Goal: Transaction & Acquisition: Purchase product/service

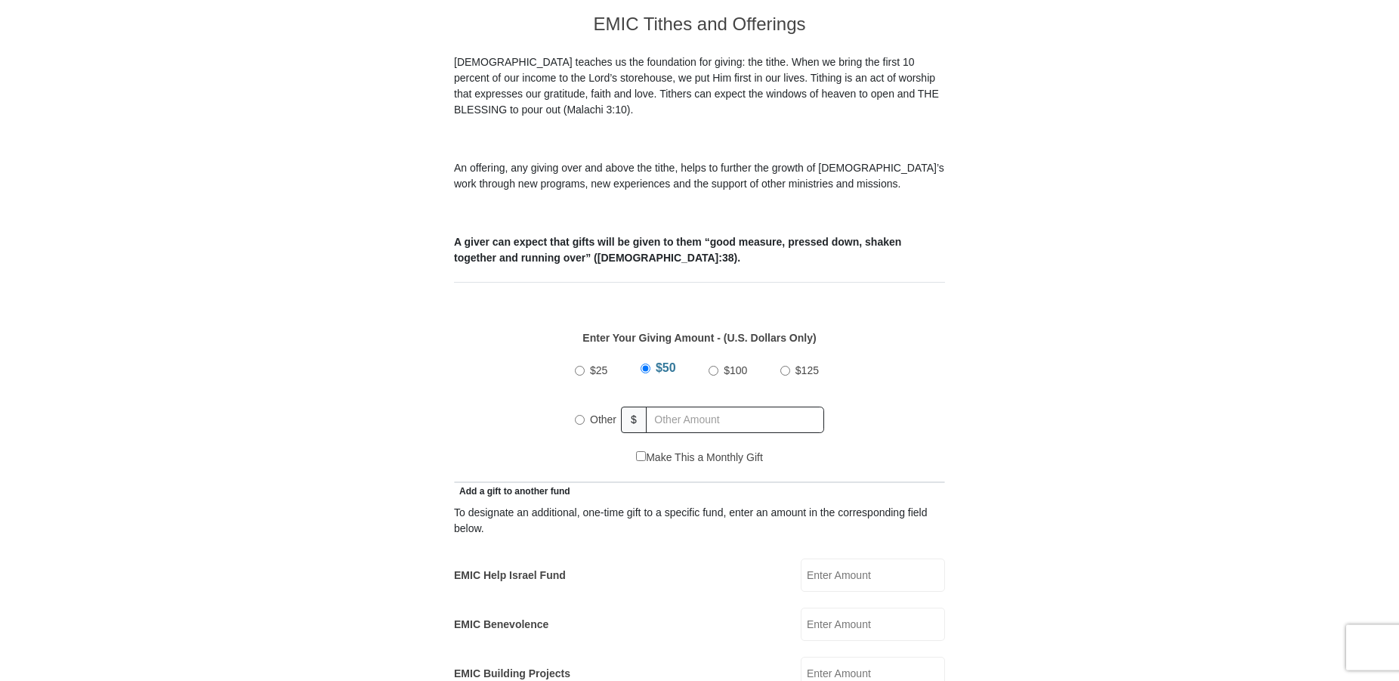
scroll to position [462, 0]
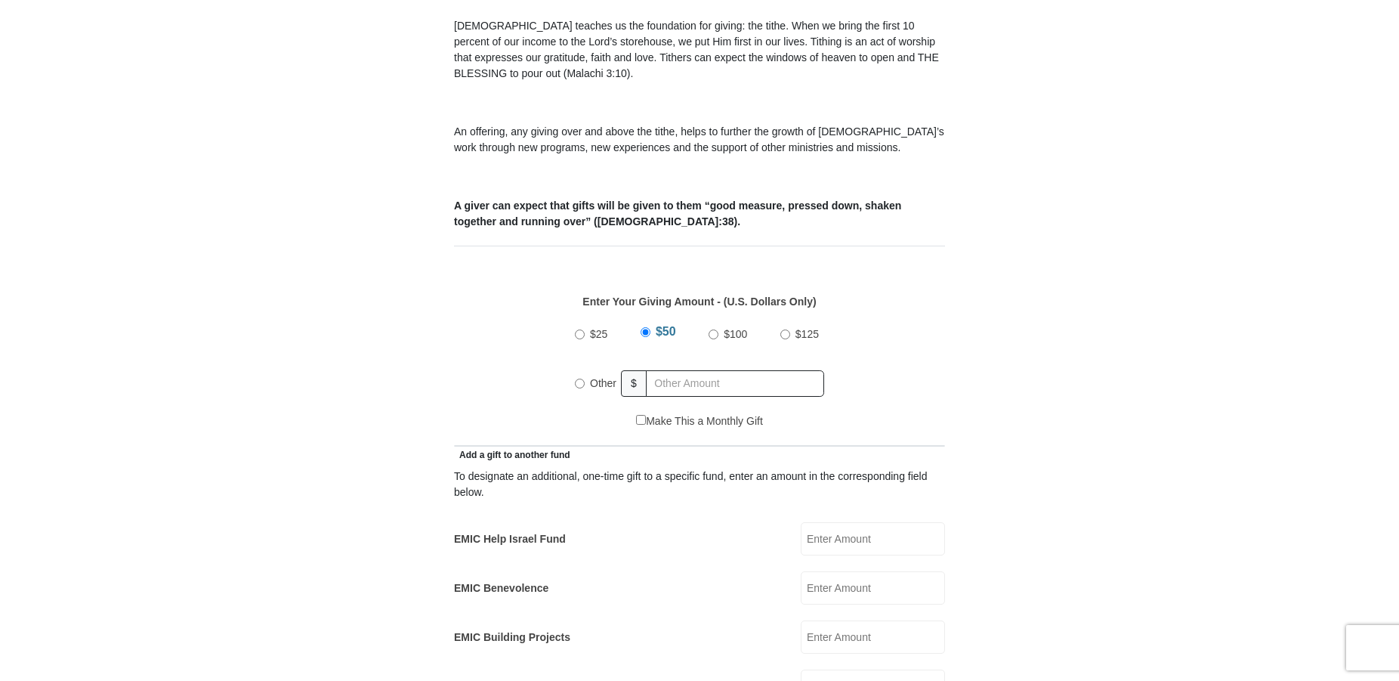
click at [580, 379] on input "Other" at bounding box center [580, 384] width 10 height 10
radio input "true"
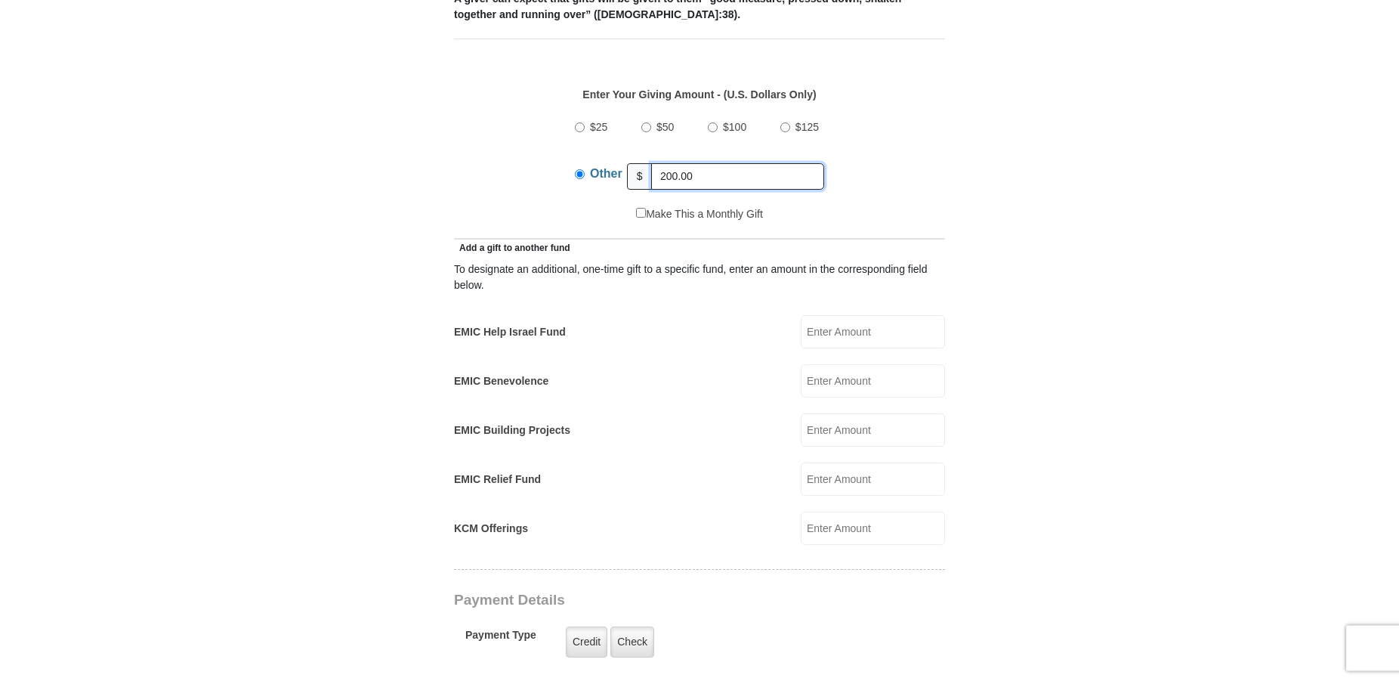
scroll to position [694, 0]
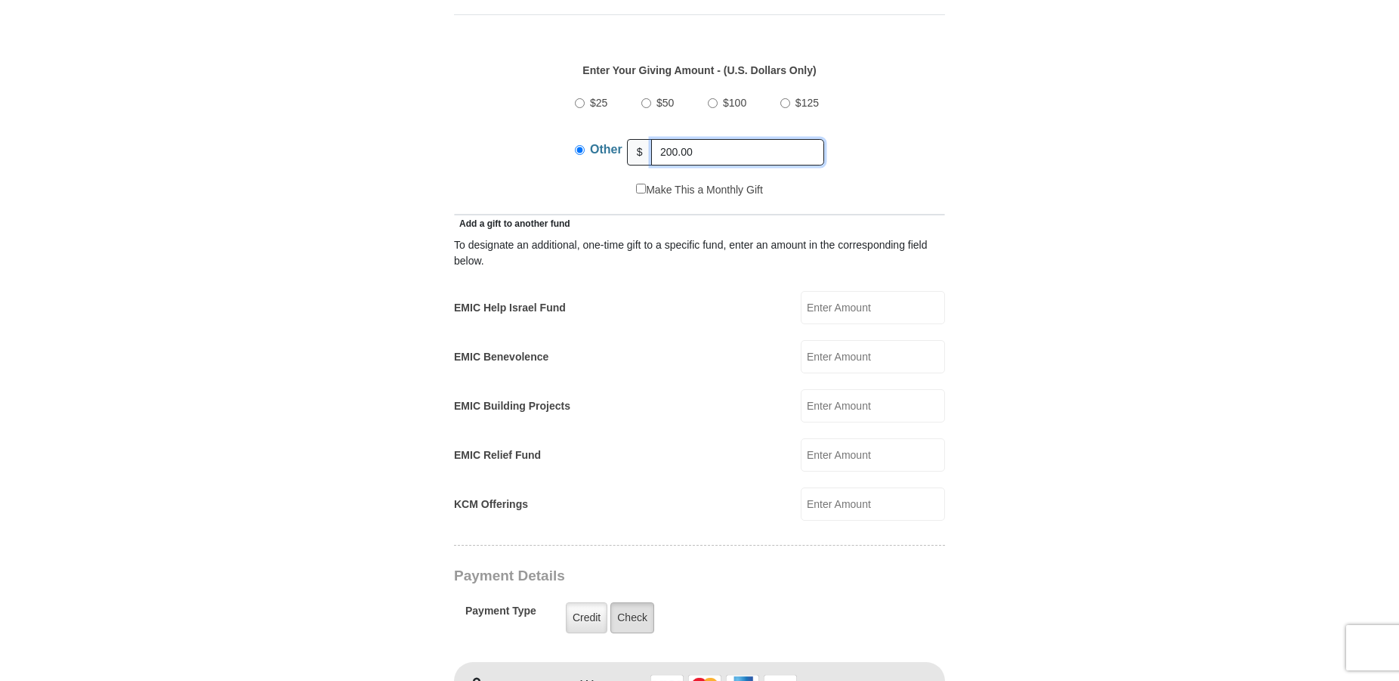
type input "200.00"
click at [634, 602] on label "Check" at bounding box center [633, 617] width 44 height 31
click at [0, 0] on input "Check" at bounding box center [0, 0] width 0 height 0
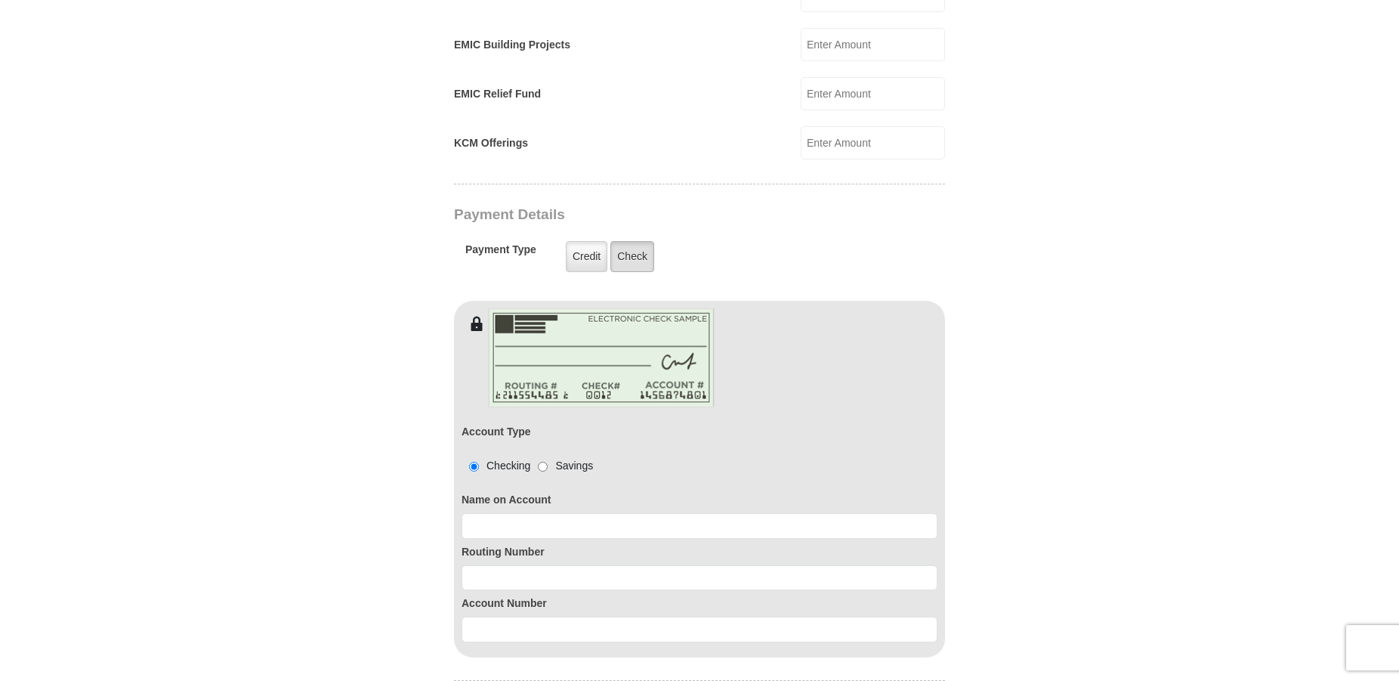
scroll to position [1079, 0]
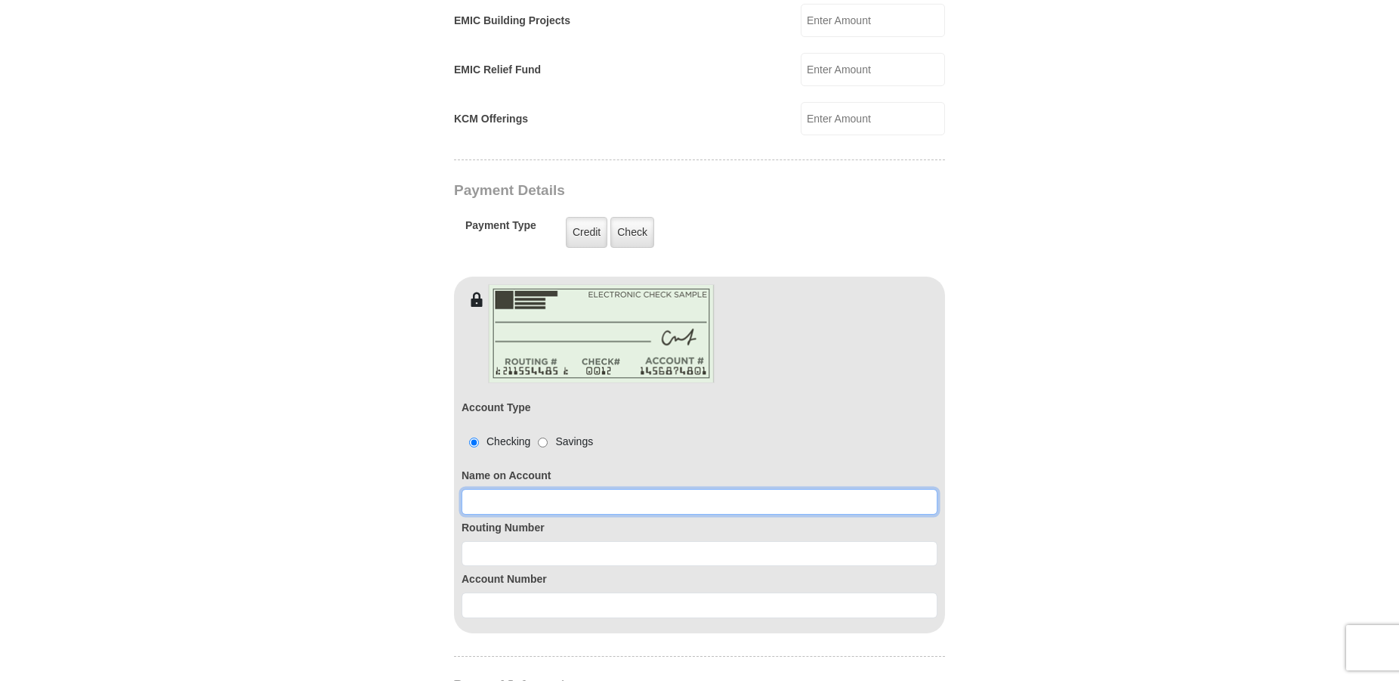
click at [634, 489] on input at bounding box center [700, 502] width 476 height 26
type input "[PERSON_NAME]"
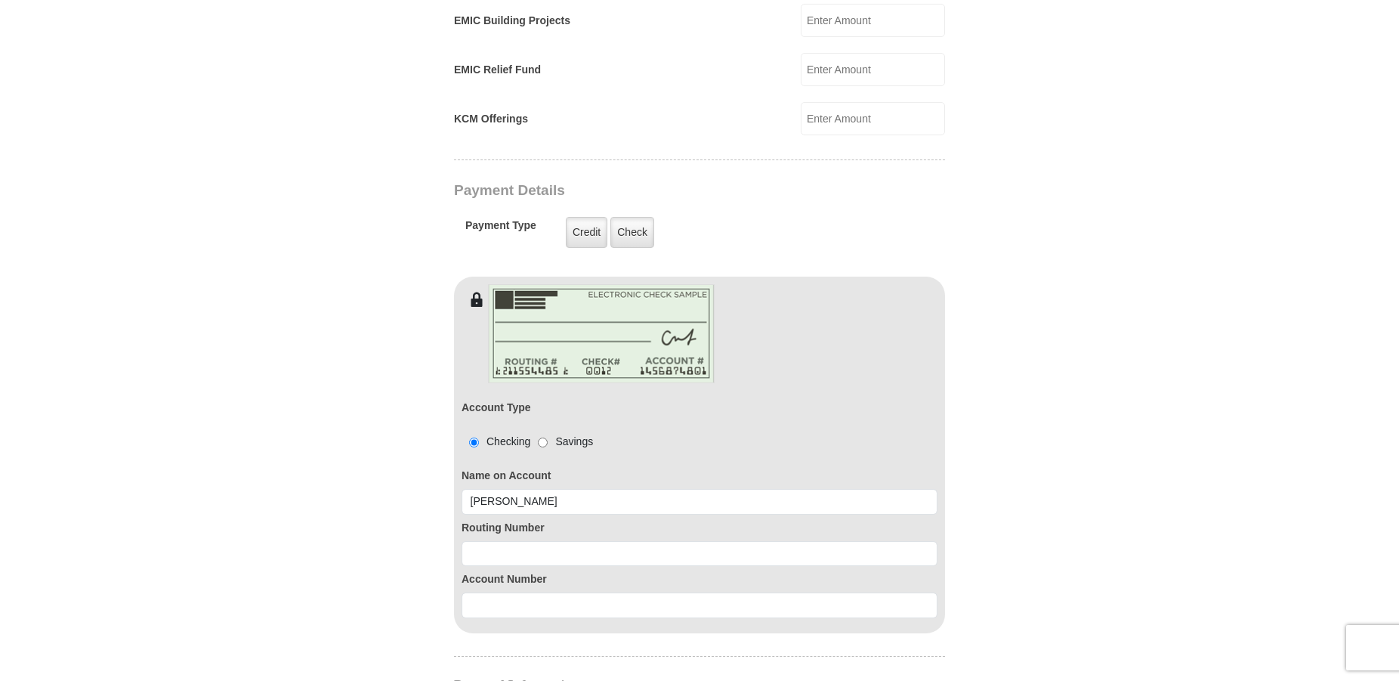
type input "341 S Acansa D"
type input "[PERSON_NAME]"
type input "[EMAIL_ADDRESS][DOMAIN_NAME]"
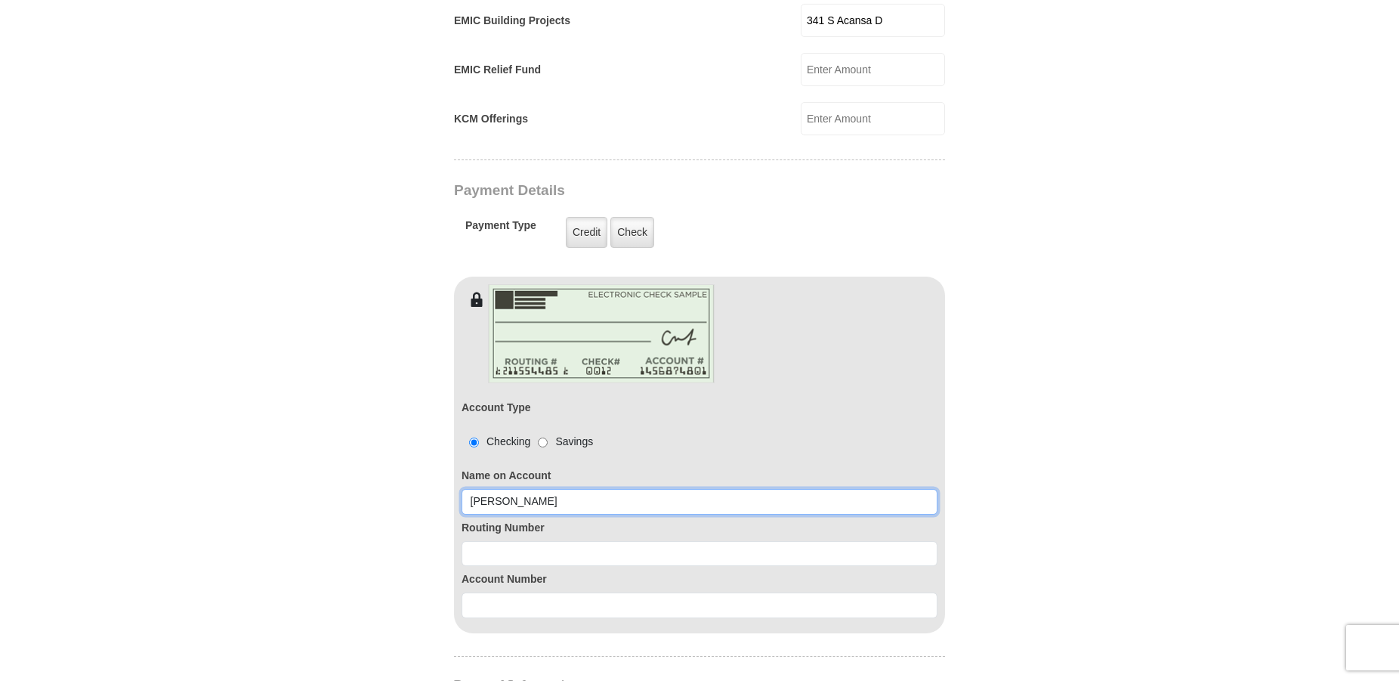
type input "341 S Acansa D"
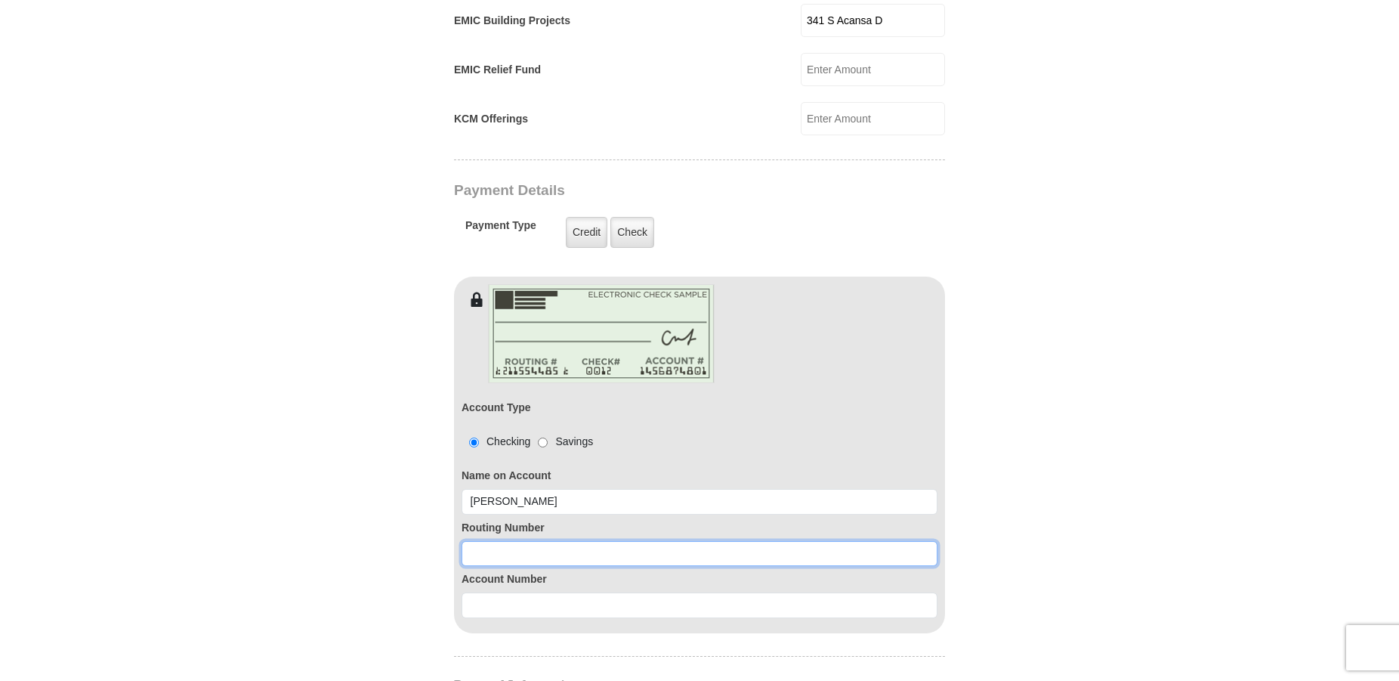
click at [596, 541] on input at bounding box center [700, 554] width 476 height 26
type input "102106569"
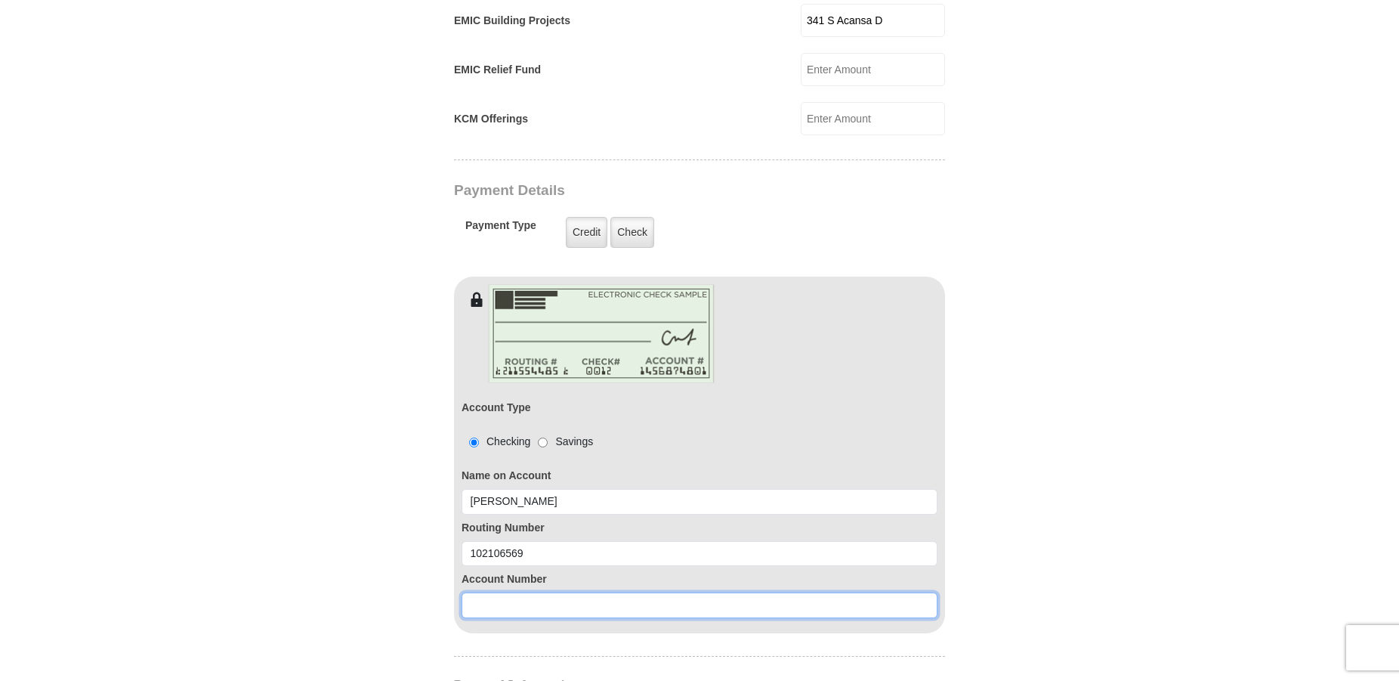
click at [557, 595] on input at bounding box center [700, 605] width 476 height 26
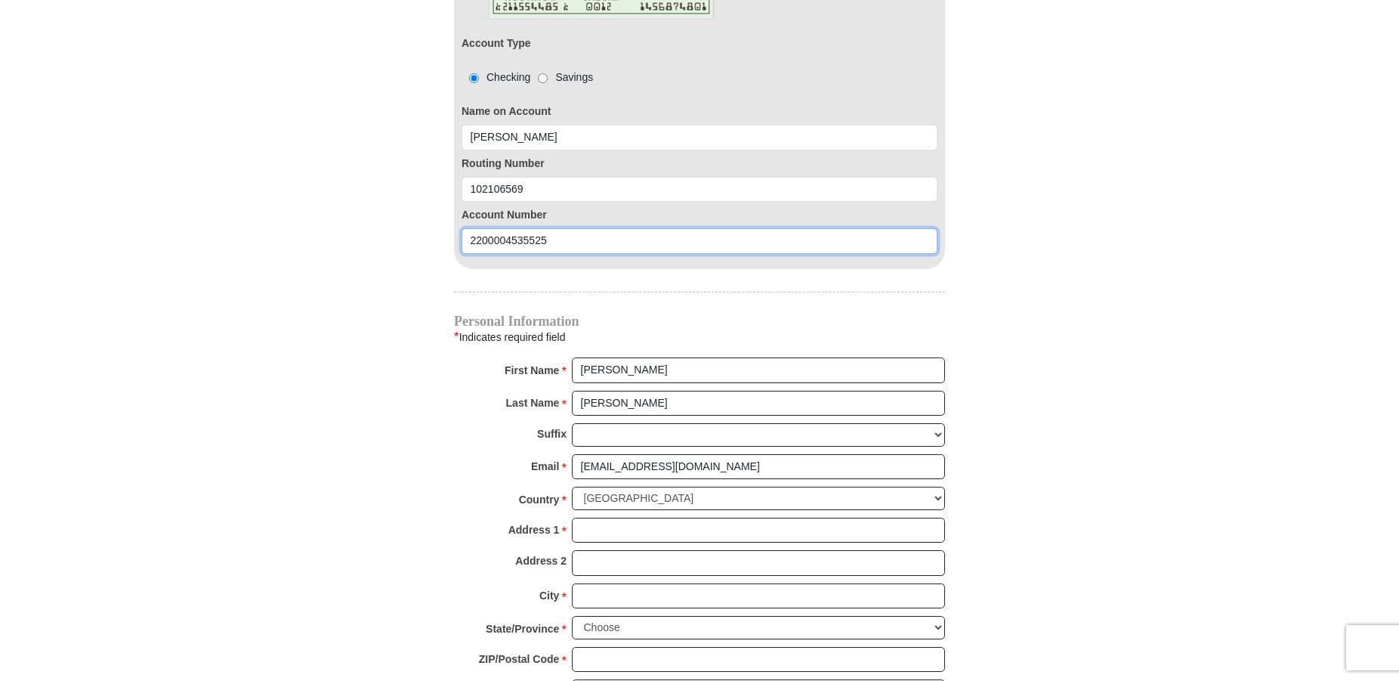
scroll to position [1464, 0]
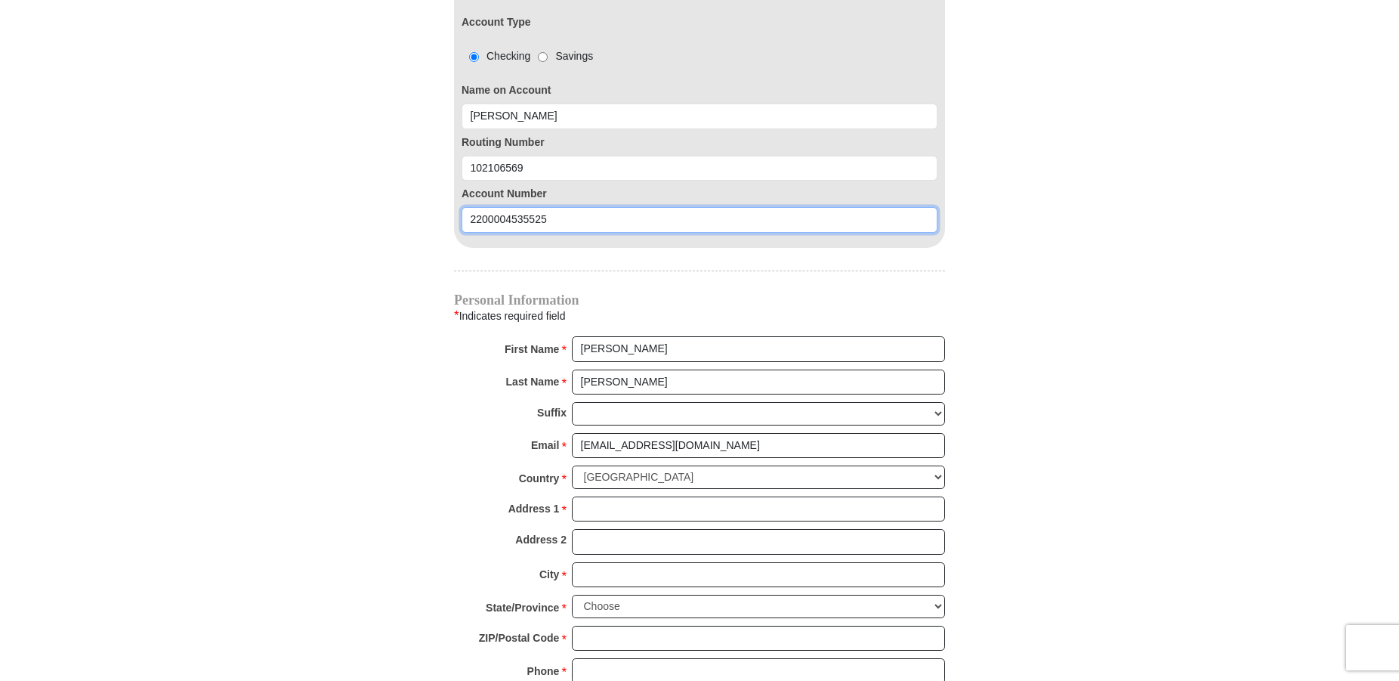
type input "2200004535525"
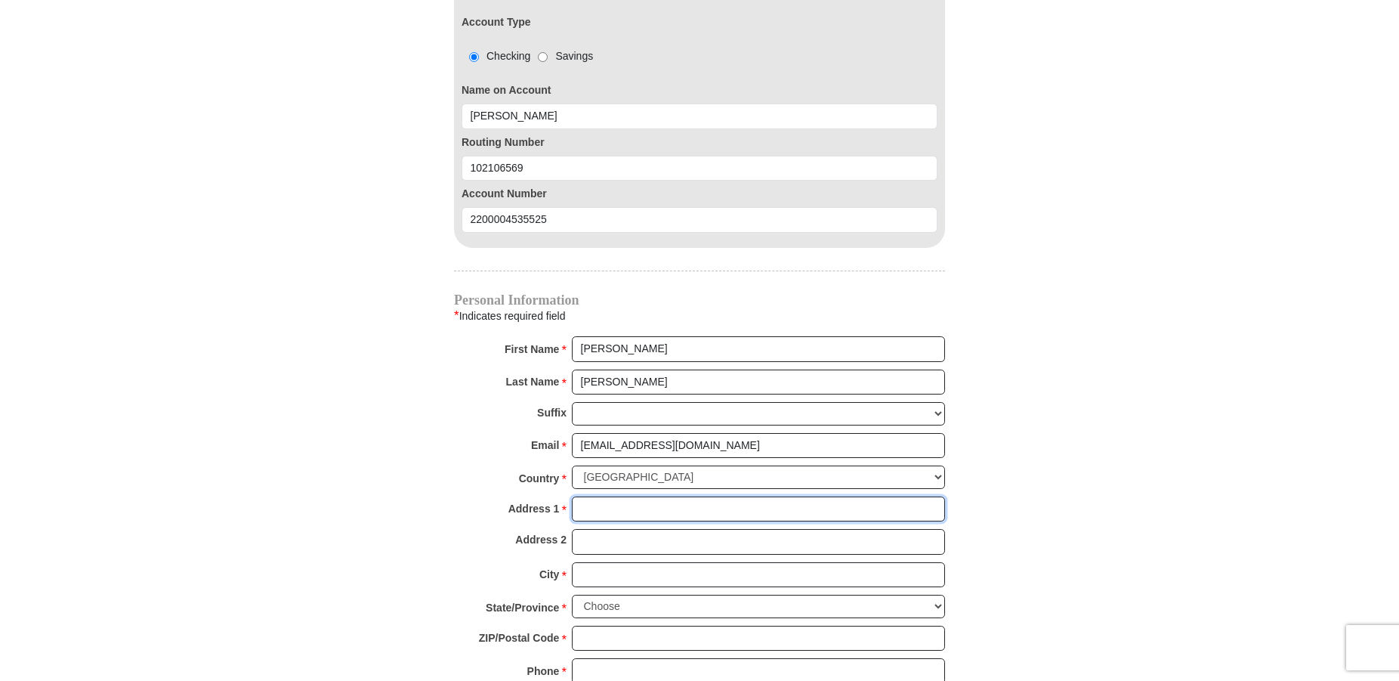
click at [606, 496] on input "Address 1 *" at bounding box center [758, 509] width 373 height 26
type input "[STREET_ADDRESS]"
type input "[GEOGRAPHIC_DATA]"
select select "CO"
type input "81007-3226"
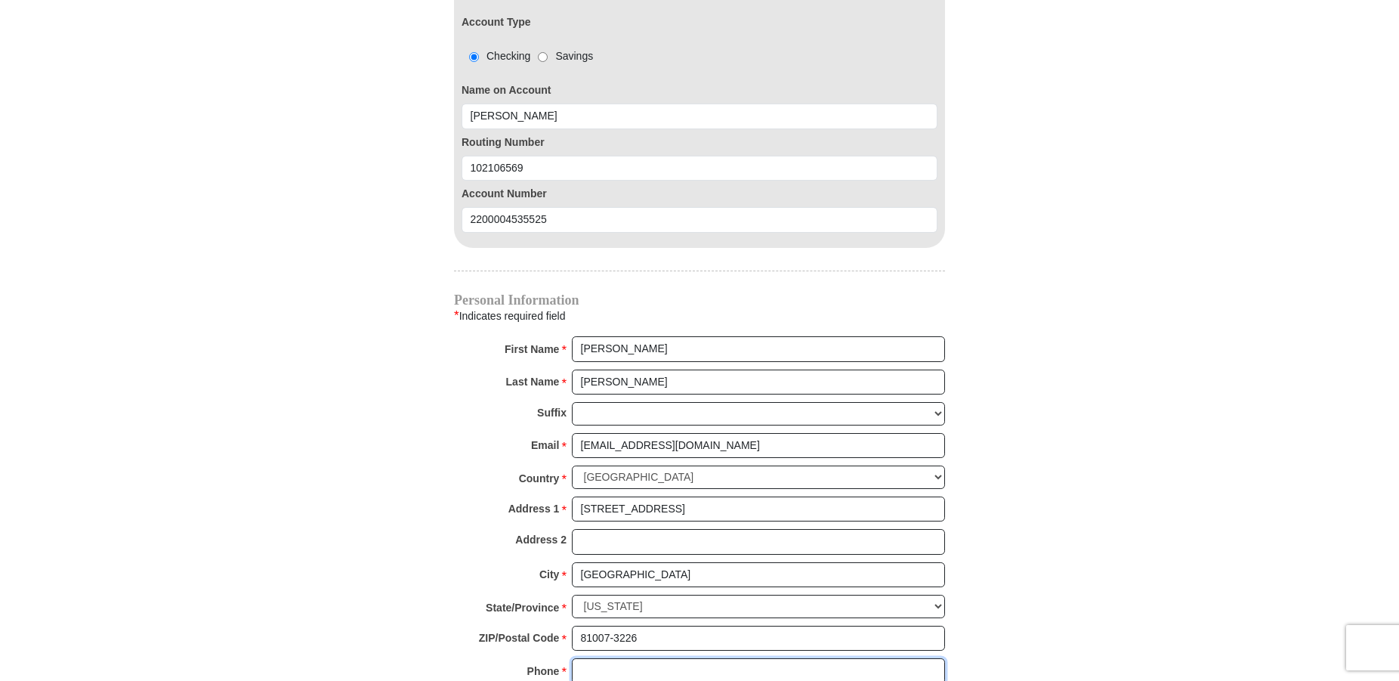
type input "7194239729"
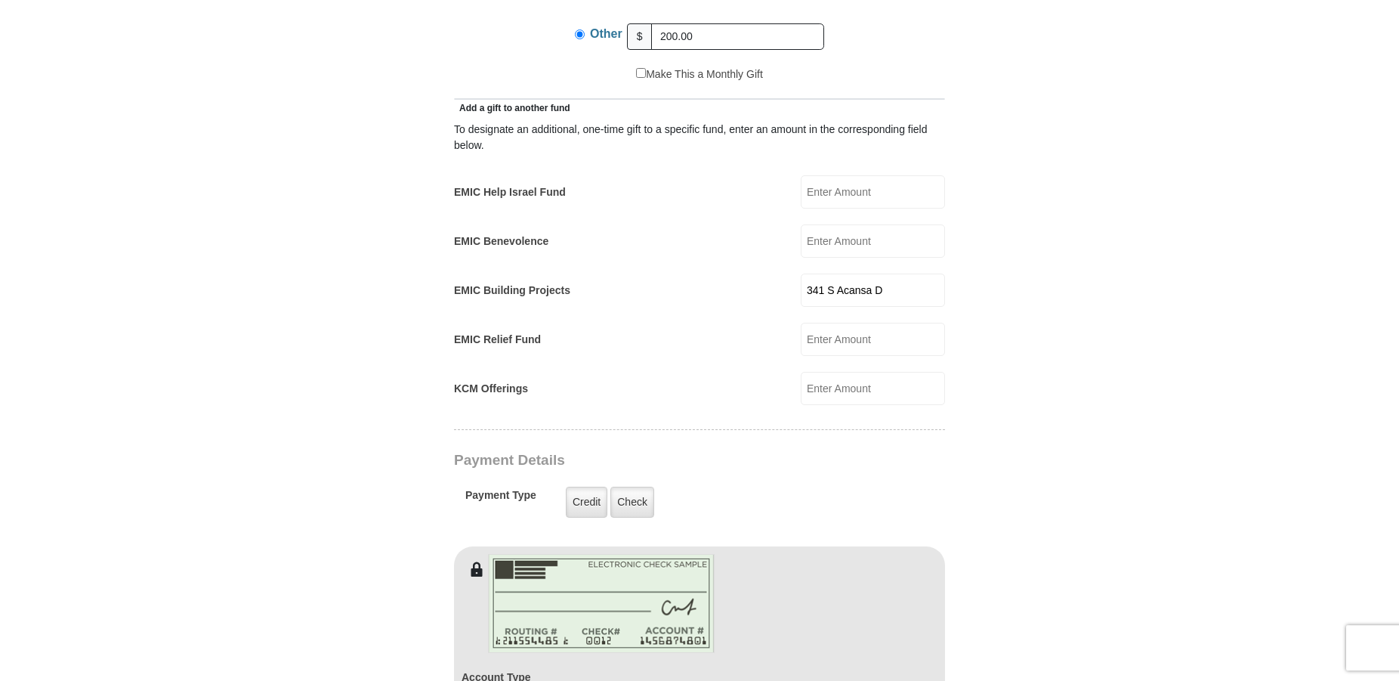
scroll to position [771, 0]
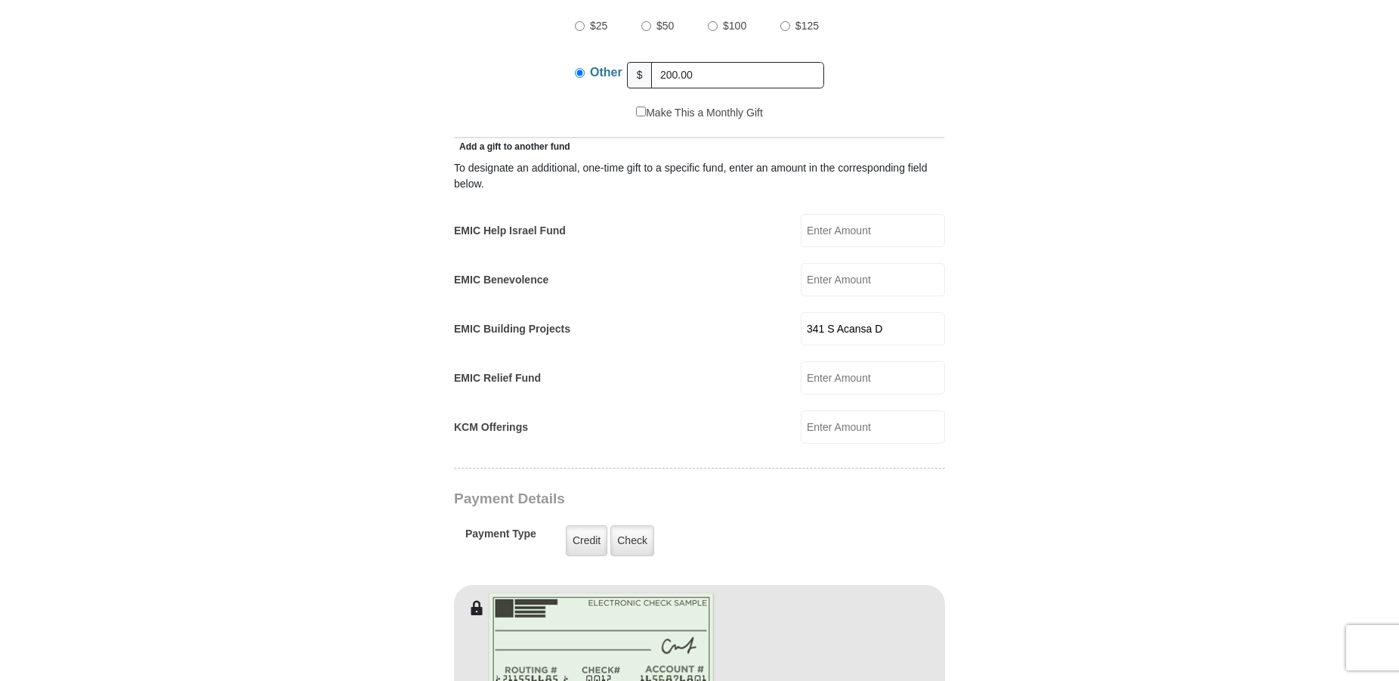
click at [648, 316] on div "EMIC Building Projects 341 S Acansa D EMIC Building Projects Amount must be a v…" at bounding box center [699, 328] width 491 height 33
drag, startPoint x: 895, startPoint y: 307, endPoint x: 775, endPoint y: 311, distance: 121.0
click at [801, 312] on input "341 S Acansa D" at bounding box center [873, 328] width 144 height 33
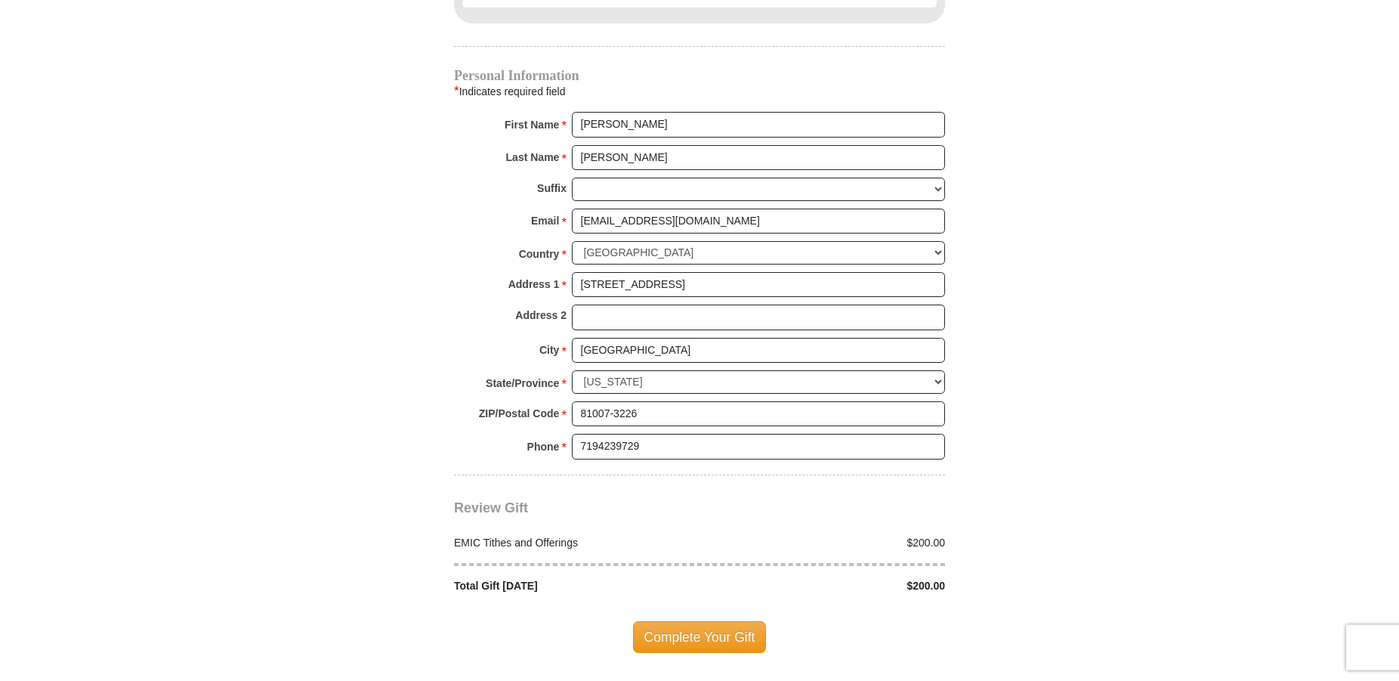
scroll to position [1696, 0]
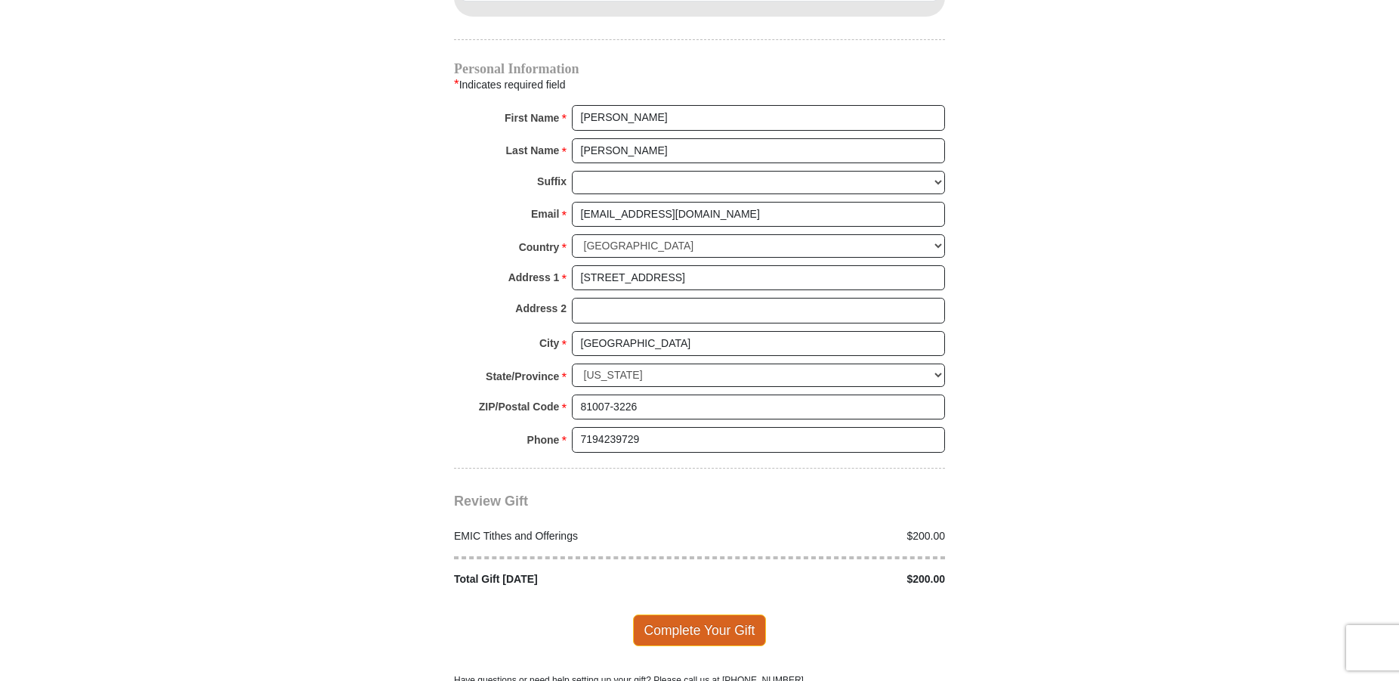
click at [709, 614] on span "Complete Your Gift" at bounding box center [700, 630] width 134 height 32
